Goal: Information Seeking & Learning: Learn about a topic

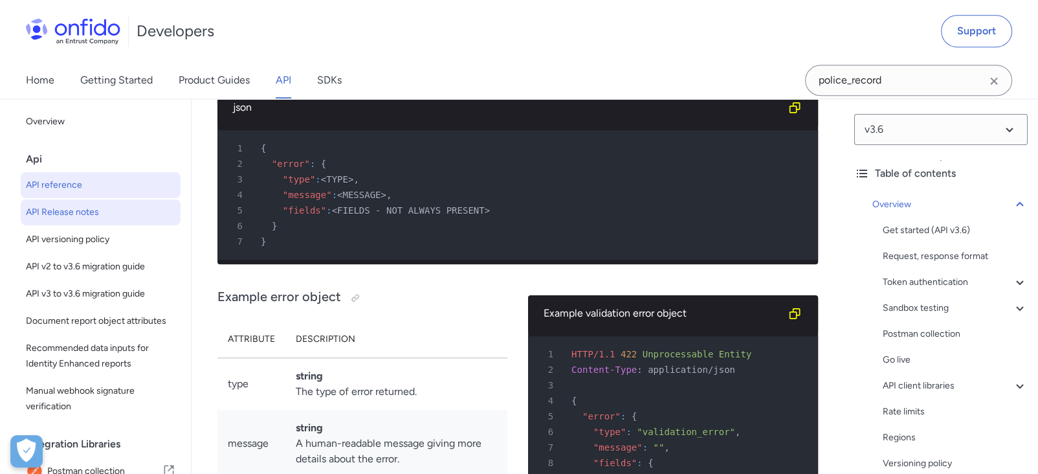
click at [83, 214] on span "API Release notes" at bounding box center [101, 213] width 150 height 16
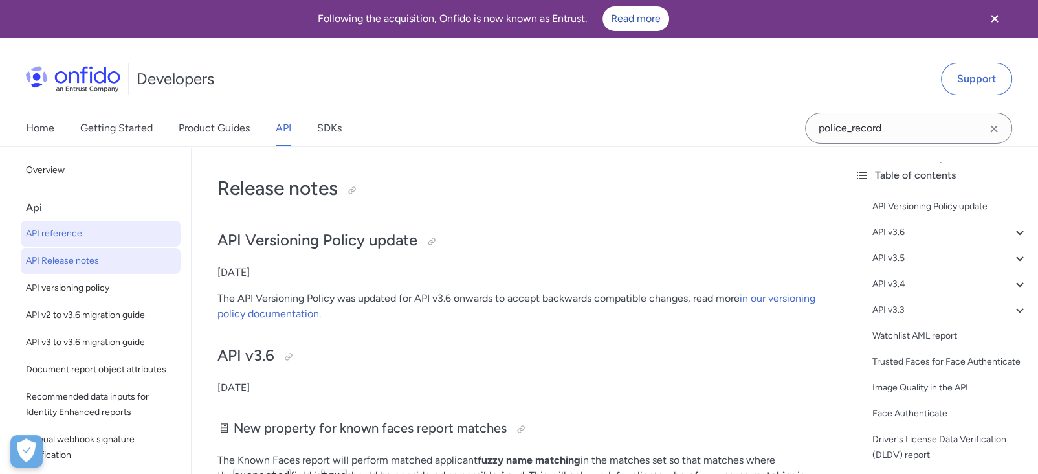
click at [64, 234] on span "API reference" at bounding box center [101, 234] width 150 height 16
select select "http"
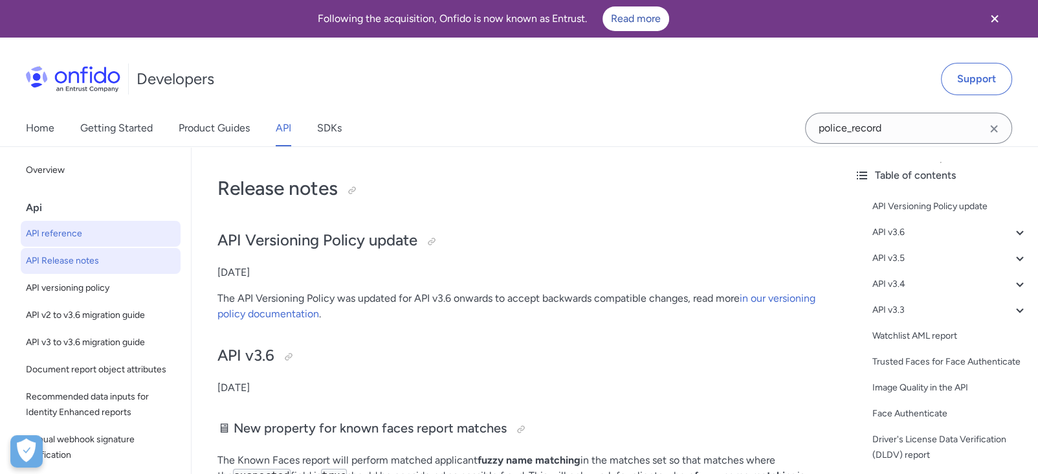
select select "http"
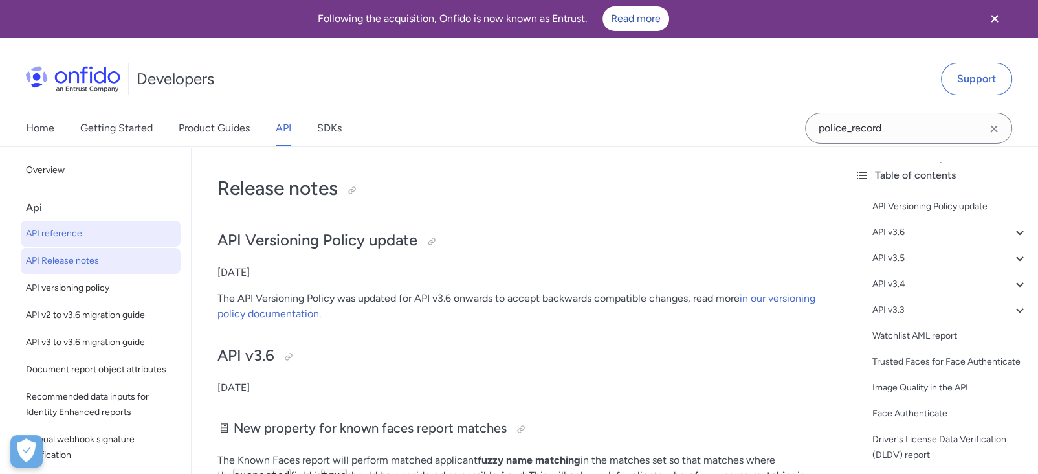
select select "http"
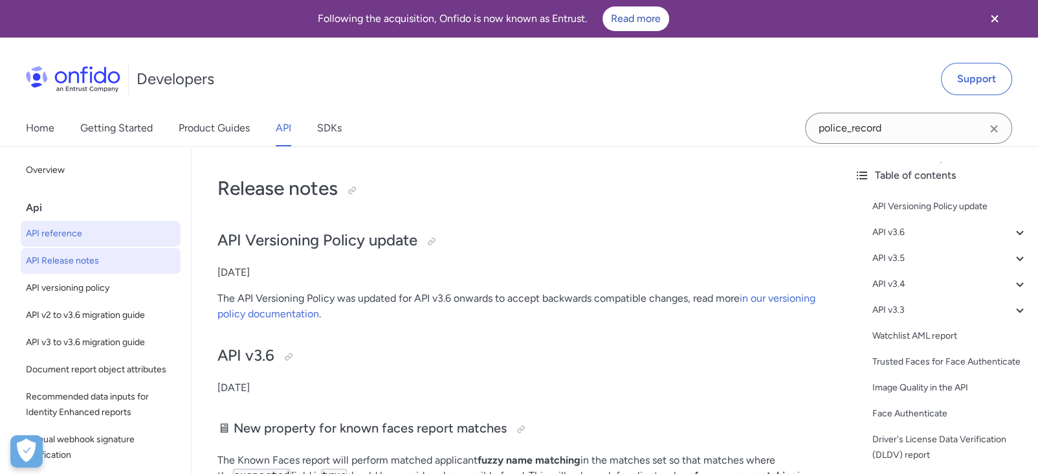
select select "http"
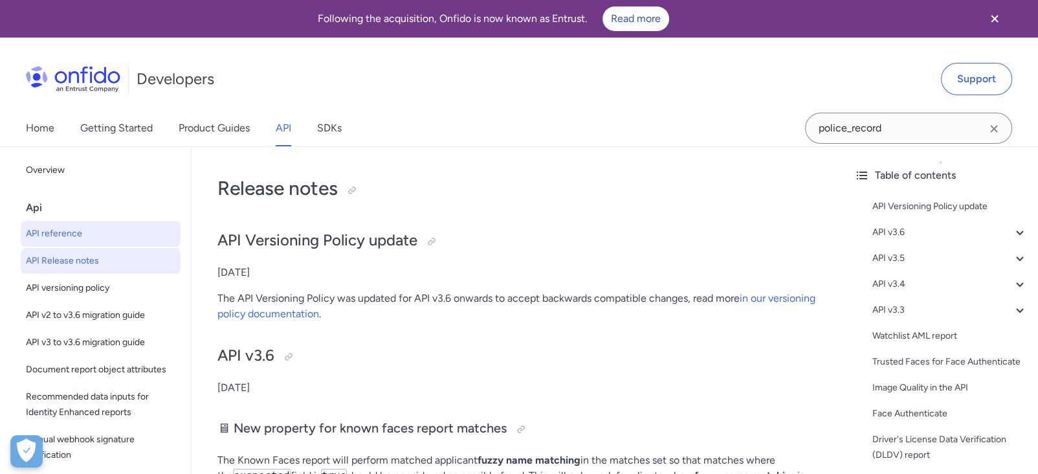
select select "http"
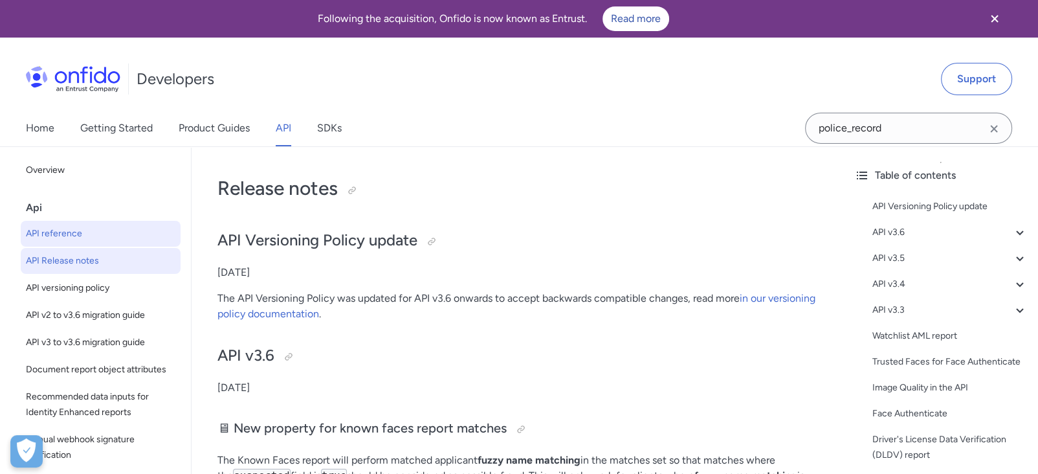
select select "http"
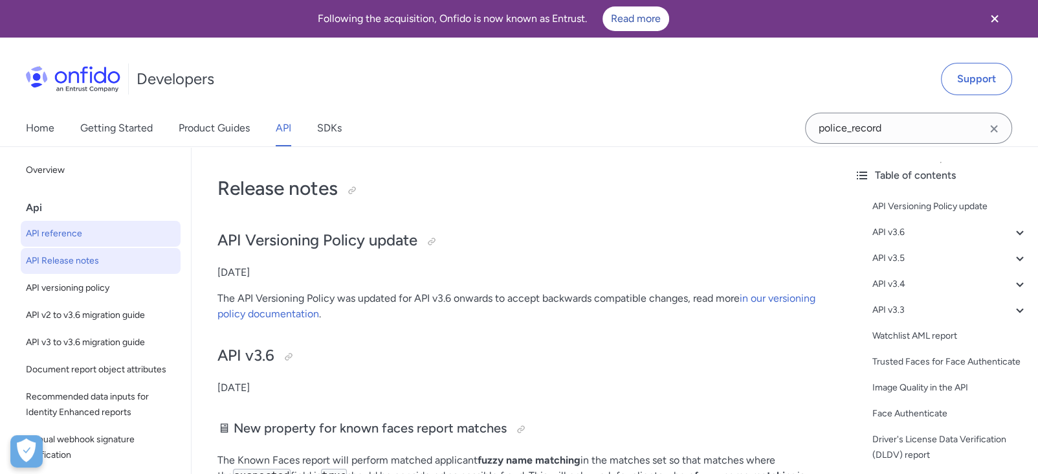
select select "http"
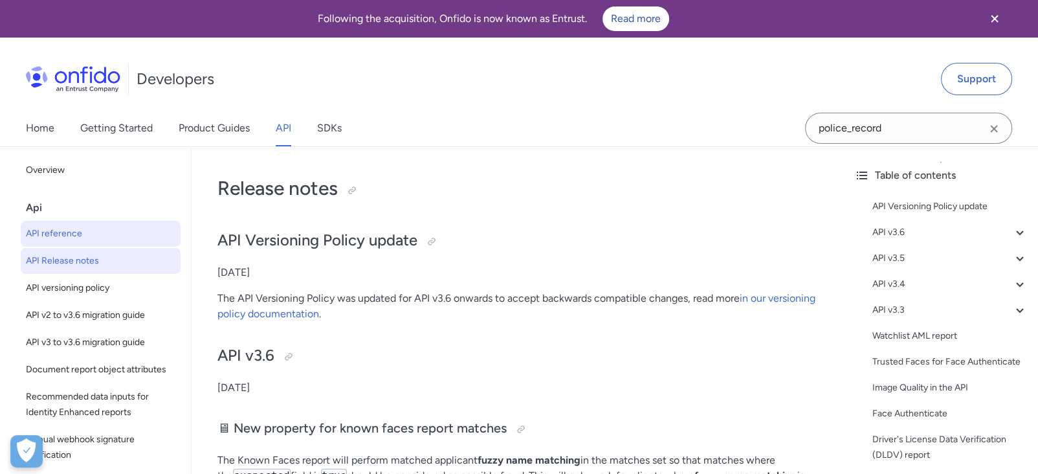
select select "http"
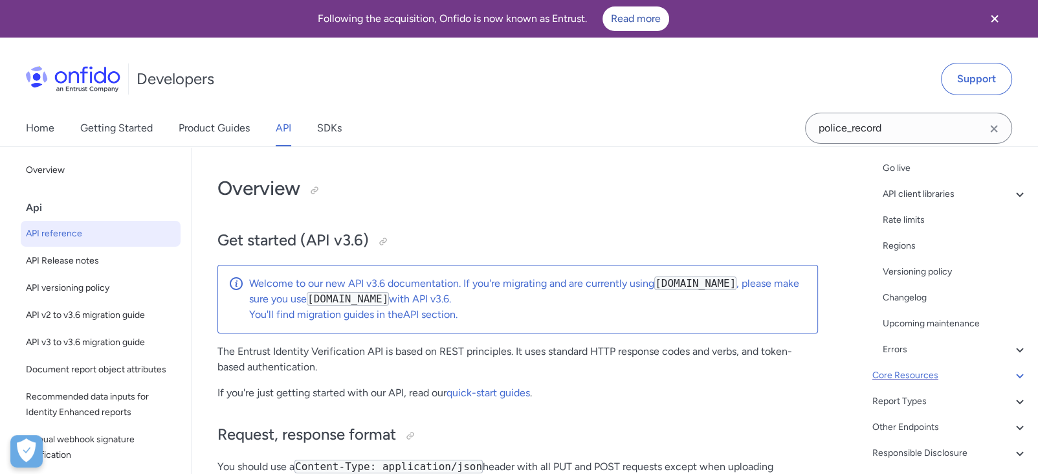
click at [954, 373] on div "Core Resources" at bounding box center [950, 376] width 155 height 16
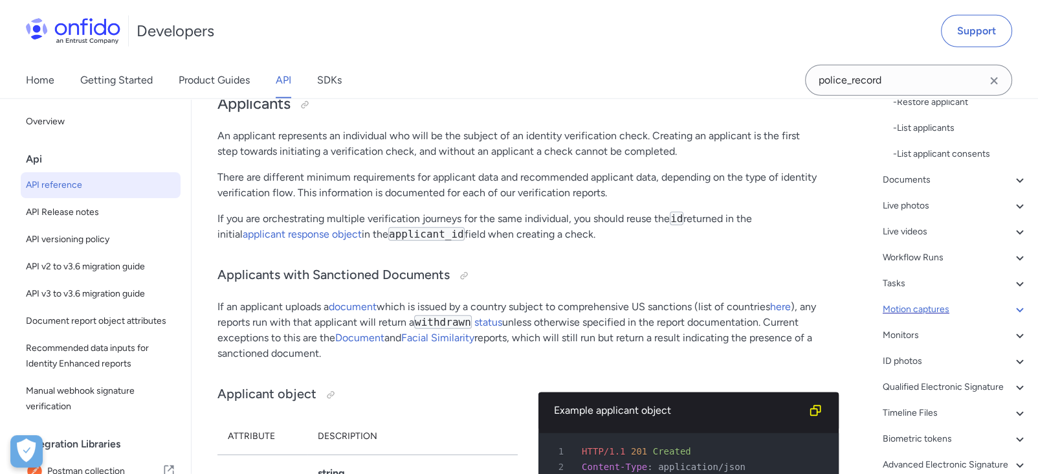
scroll to position [456, 0]
